Goal: Information Seeking & Learning: Learn about a topic

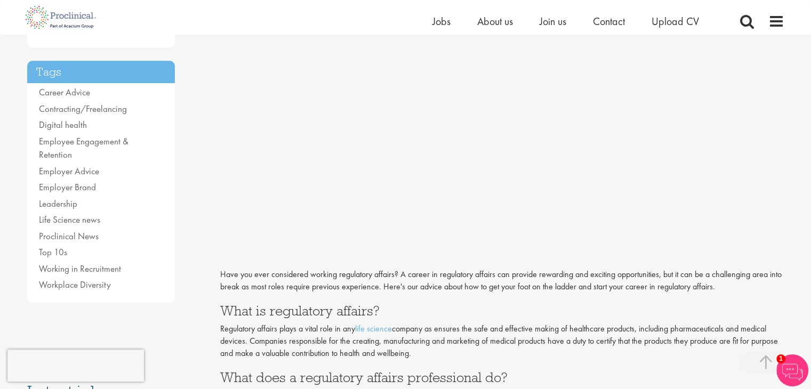
scroll to position [222, 0]
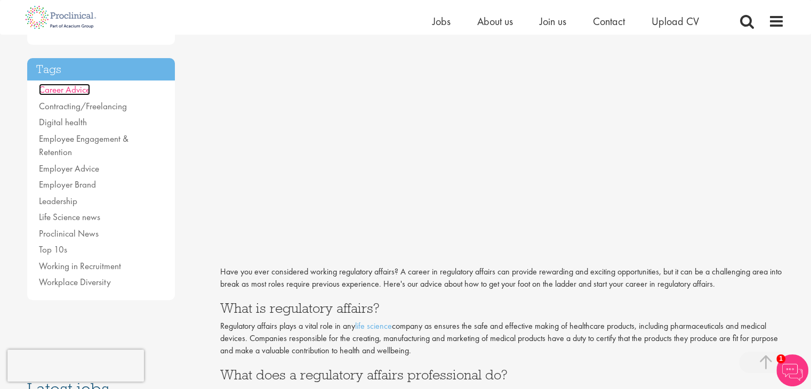
click at [71, 90] on link "Career Advice" at bounding box center [64, 90] width 51 height 12
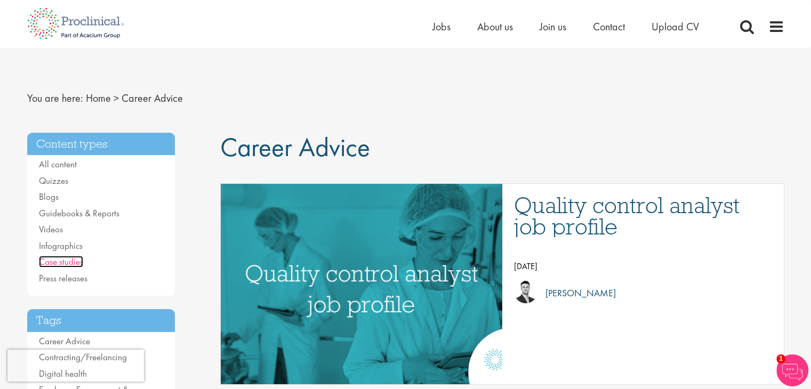
click at [58, 262] on link "Case studies" at bounding box center [61, 262] width 44 height 12
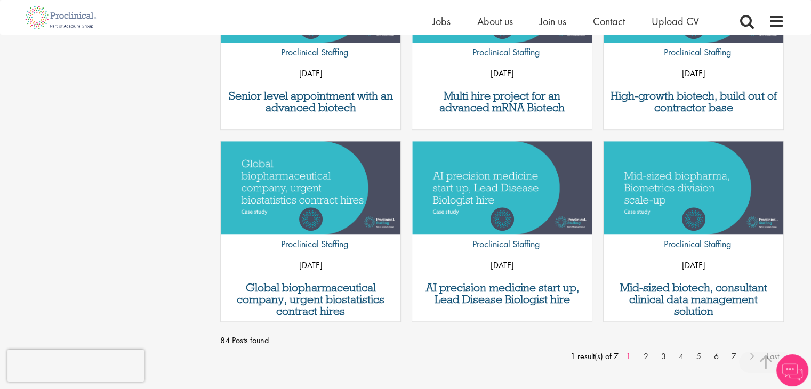
scroll to position [824, 0]
